Goal: Find specific page/section

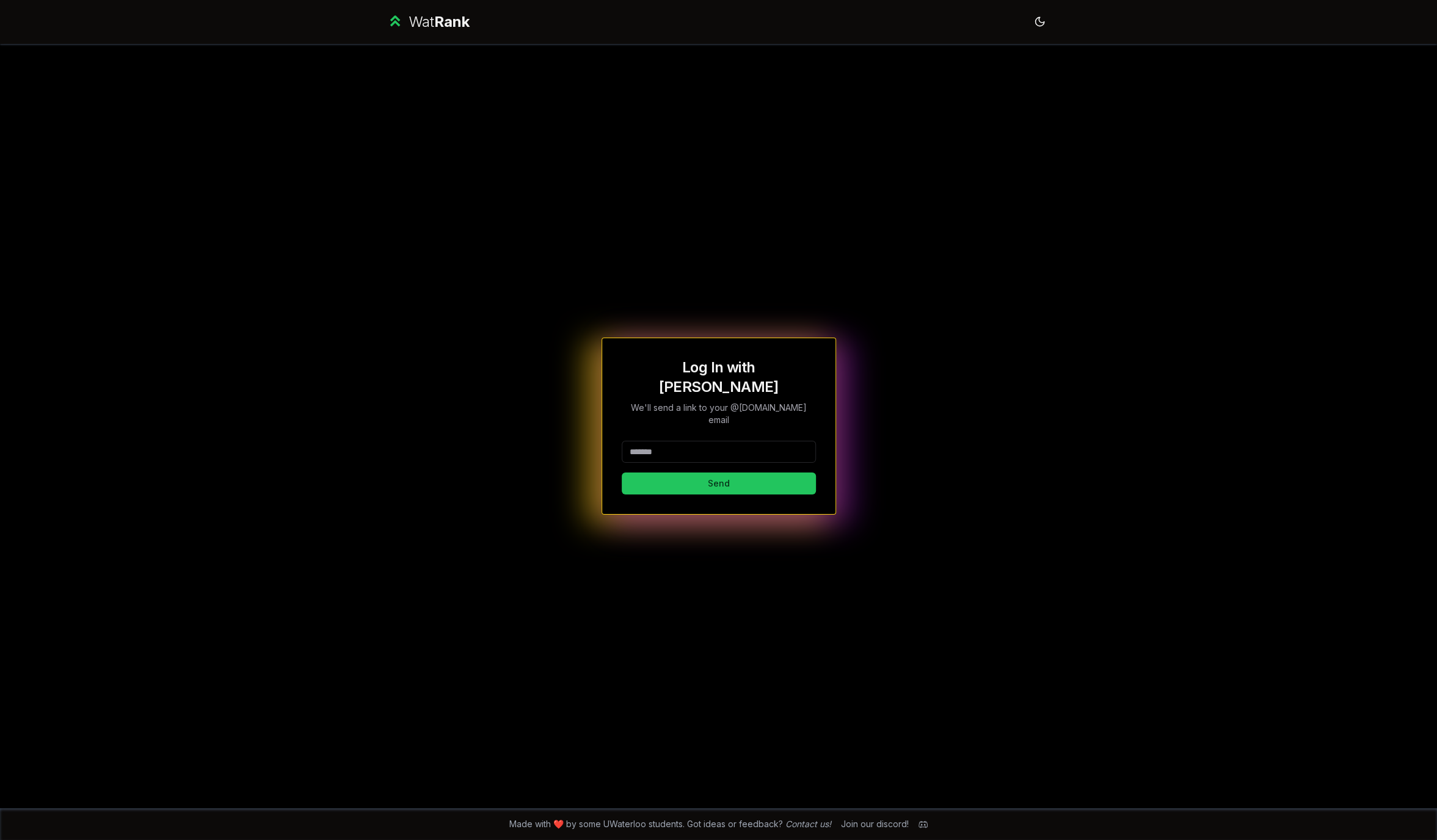
click at [692, 440] on input at bounding box center [719, 451] width 194 height 22
type input "******"
click at [622, 473] on button "Send" at bounding box center [719, 483] width 194 height 22
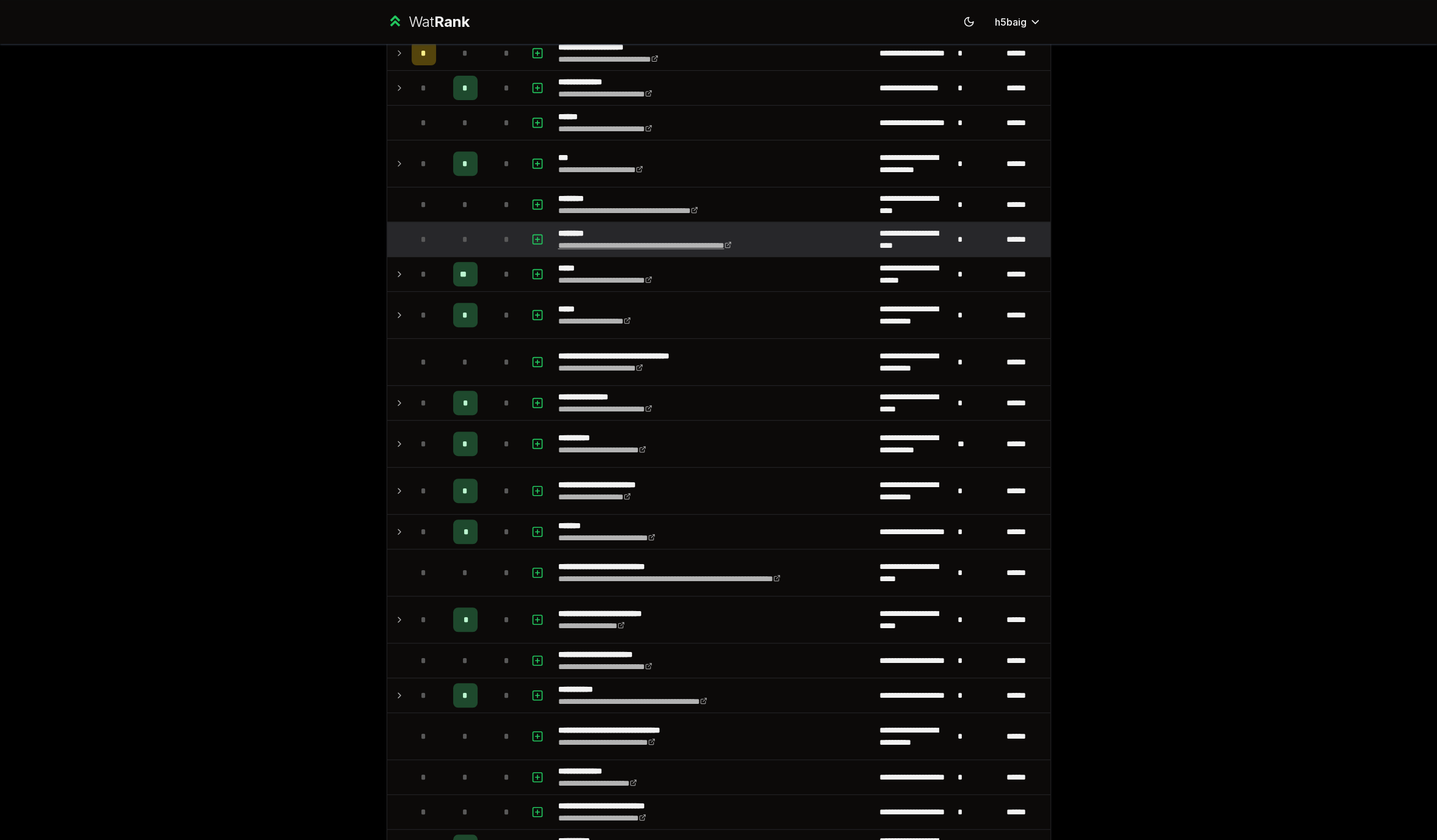
scroll to position [425, 0]
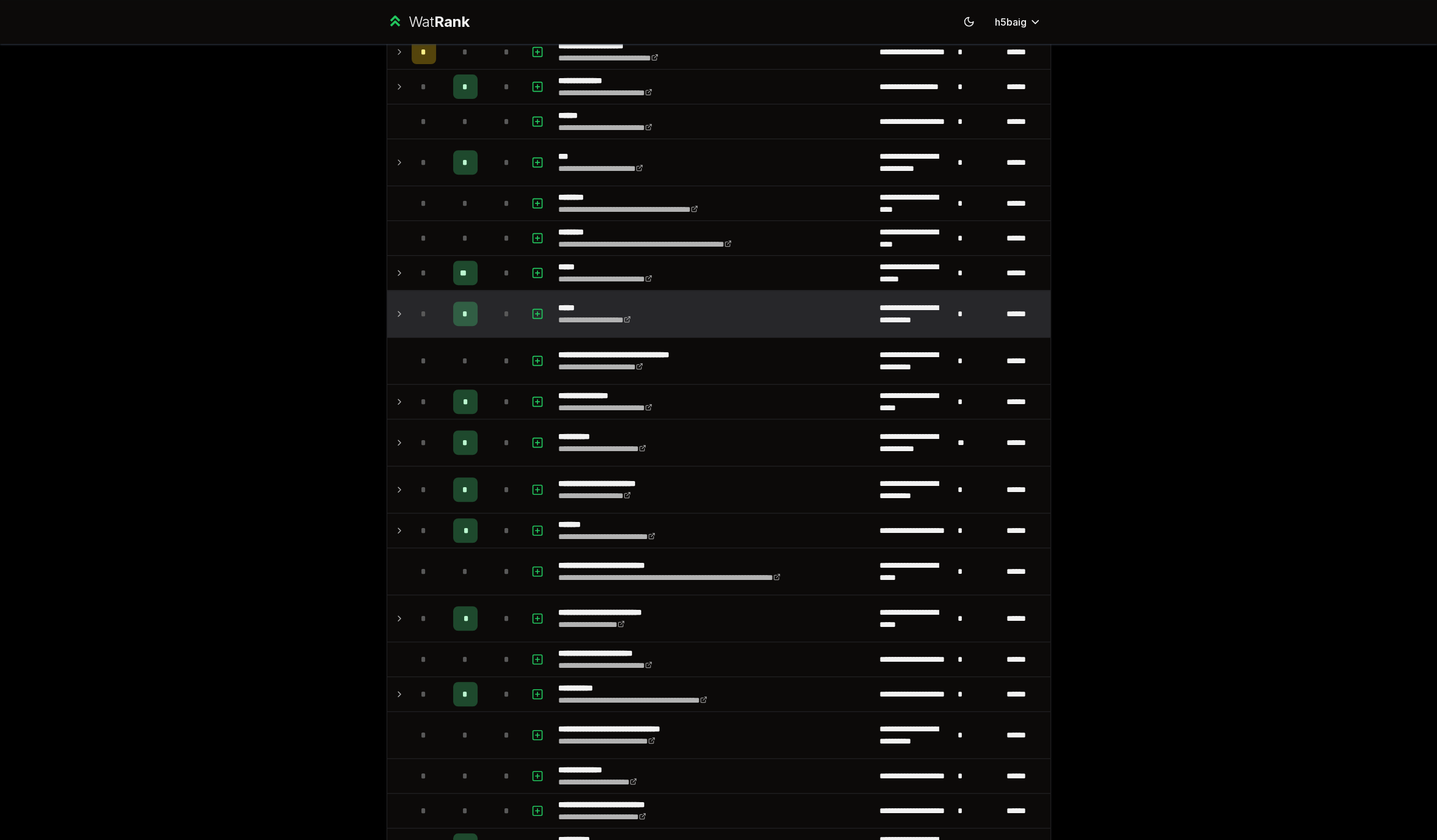
click at [399, 306] on icon at bounding box center [400, 314] width 10 height 15
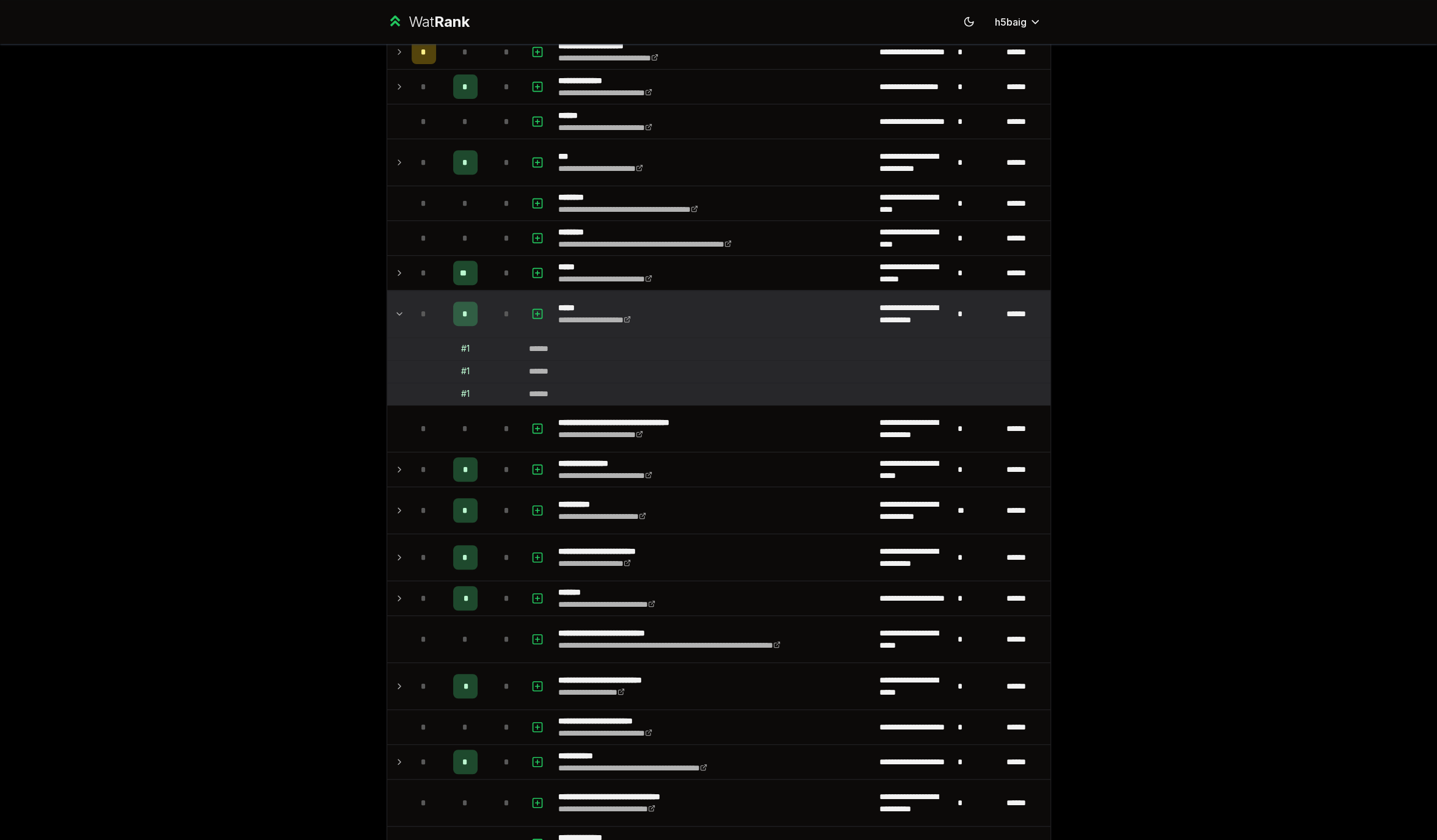
click at [394, 309] on td at bounding box center [397, 313] width 19 height 47
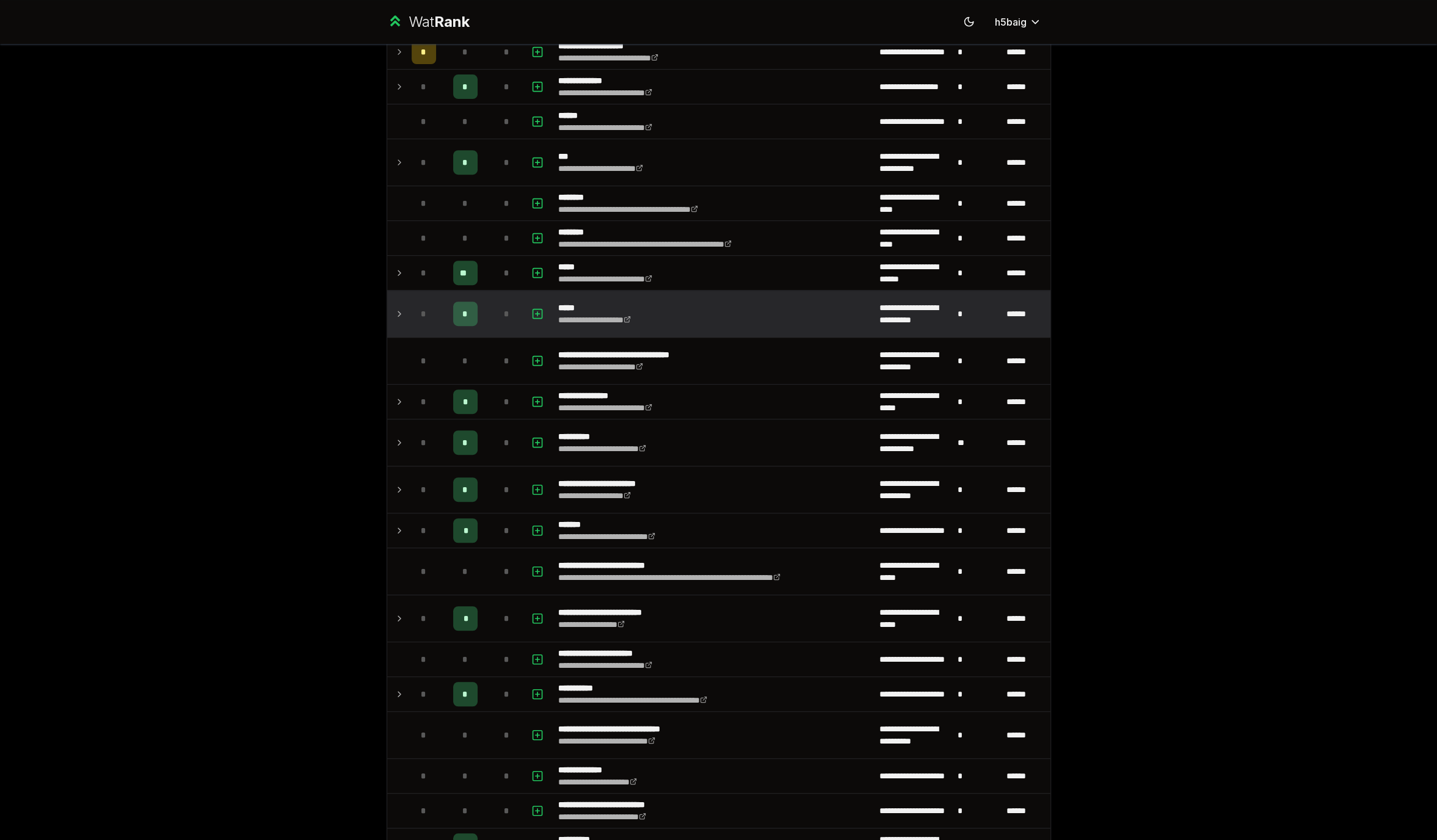
click at [394, 308] on td at bounding box center [397, 313] width 19 height 47
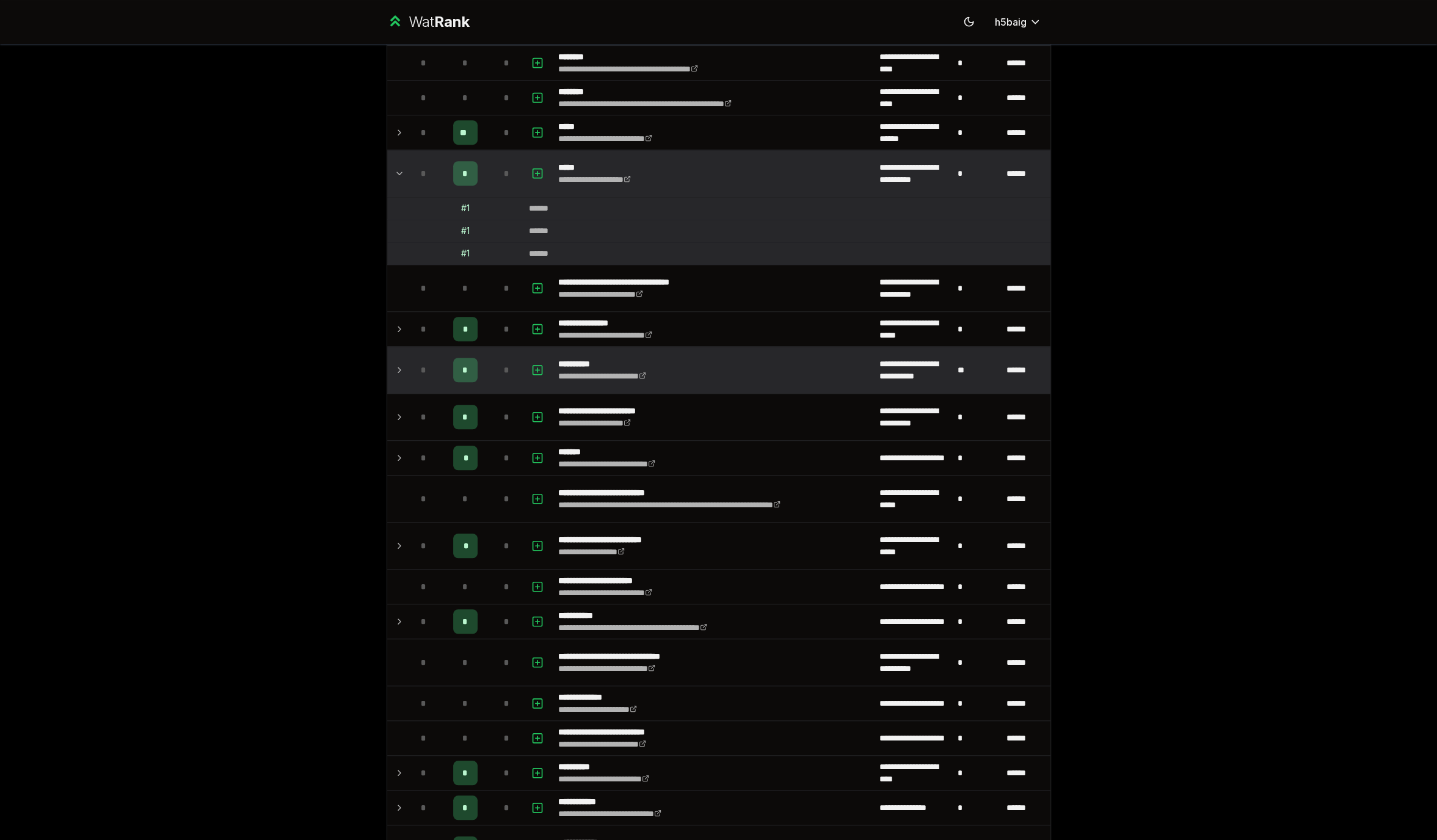
scroll to position [566, 0]
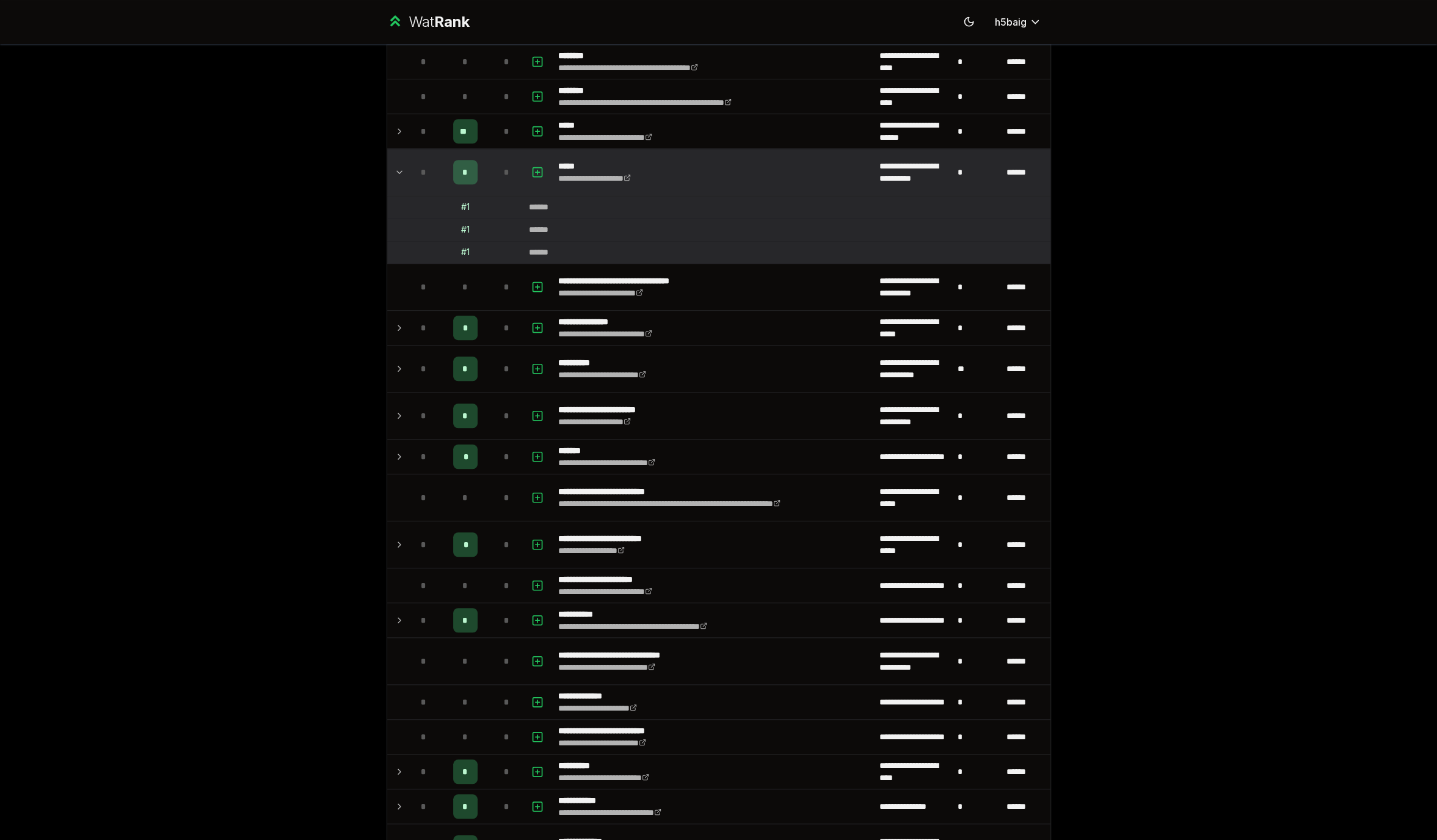
click at [399, 172] on icon at bounding box center [400, 172] width 10 height 15
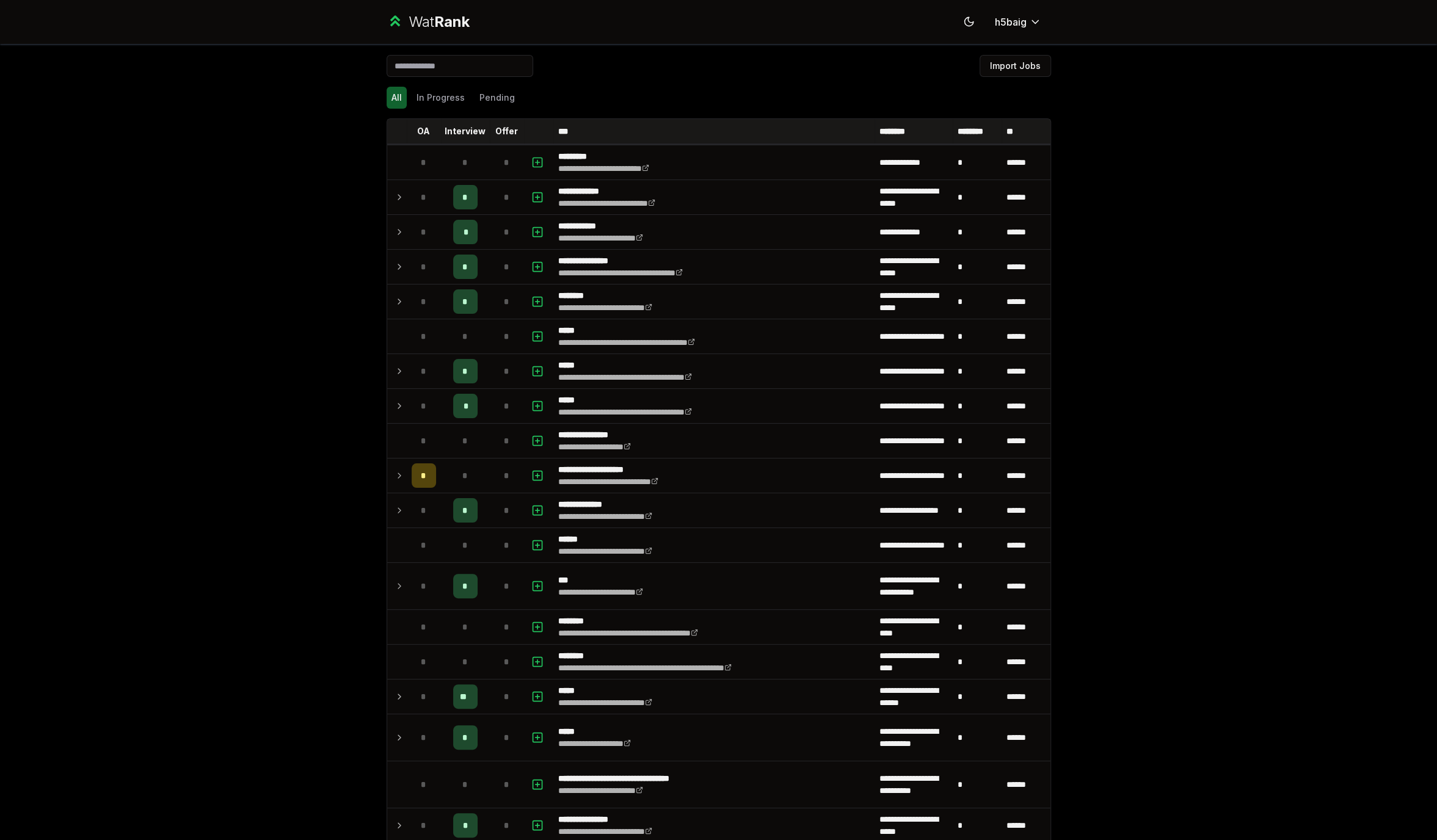
scroll to position [0, 0]
